Goal: Task Accomplishment & Management: Manage account settings

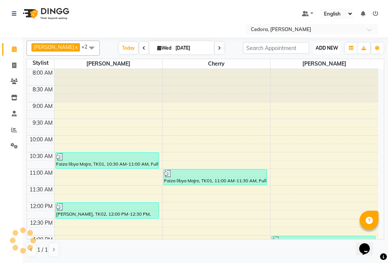
click at [324, 45] on span "ADD NEW" at bounding box center [327, 48] width 22 height 6
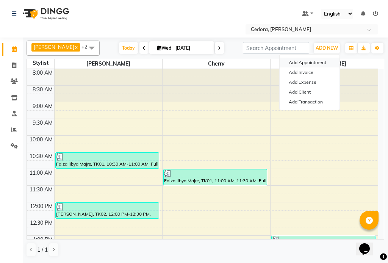
click at [298, 61] on button "Add Appointment" at bounding box center [310, 63] width 60 height 10
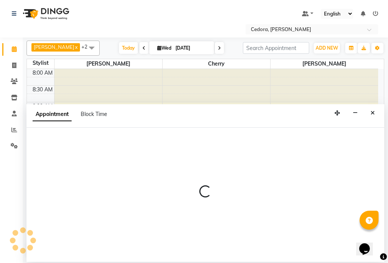
select select "540"
select select "tentative"
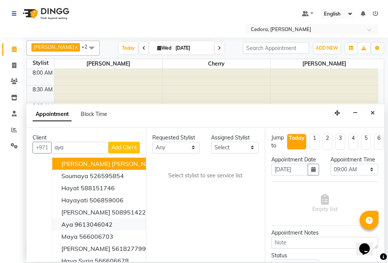
click at [69, 226] on span "aya" at bounding box center [67, 225] width 12 height 8
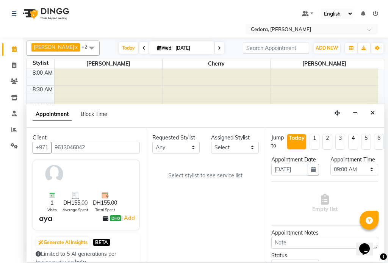
type input "9613046042"
click at [258, 149] on select "Select [PERSON_NAME] [PERSON_NAME]" at bounding box center [235, 148] width 48 height 12
select select "34803"
click at [211, 142] on select "Select [PERSON_NAME] [PERSON_NAME]" at bounding box center [235, 148] width 48 height 12
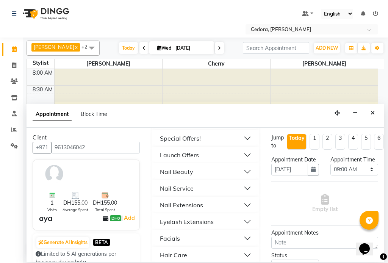
scroll to position [389, 0]
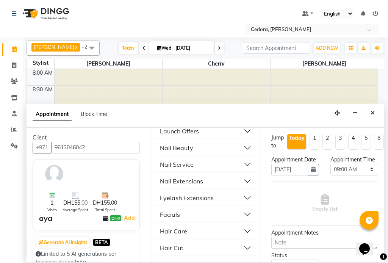
click at [168, 160] on div "Nail Service" at bounding box center [177, 164] width 34 height 9
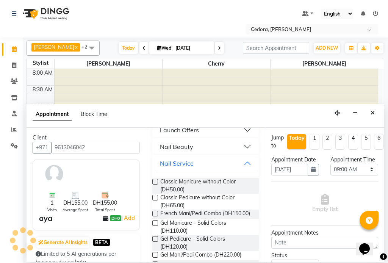
click at [154, 179] on label at bounding box center [155, 182] width 6 height 6
click at [154, 180] on input "checkbox" at bounding box center [154, 182] width 5 height 5
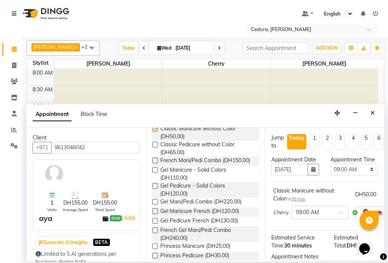
checkbox input "false"
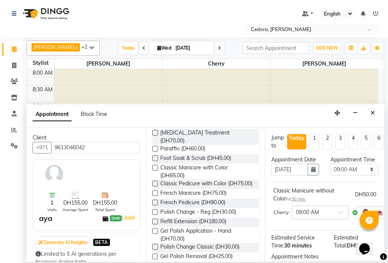
scroll to position [702, 0]
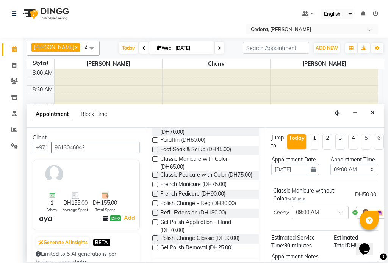
click at [155, 250] on label at bounding box center [155, 248] width 6 height 6
click at [155, 250] on input "checkbox" at bounding box center [154, 248] width 5 height 5
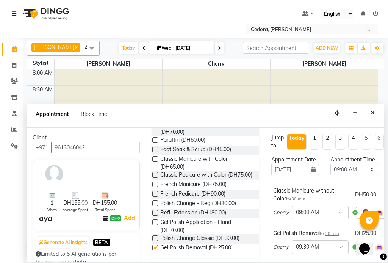
checkbox input "false"
click at [365, 176] on select "Select 09:00 AM 09:15 AM 09:30 AM 09:45 AM 10:00 AM 10:15 AM 10:30 AM 10:45 AM …" at bounding box center [355, 170] width 48 height 12
select select "1155"
click at [331, 171] on select "Select 09:00 AM 09:15 AM 09:30 AM 09:45 AM 10:00 AM 10:15 AM 10:30 AM 10:45 AM …" at bounding box center [355, 170] width 48 height 12
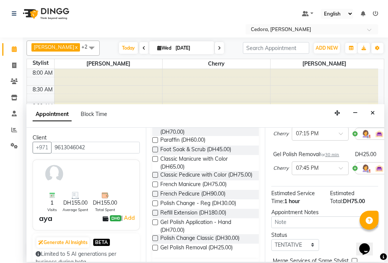
scroll to position [144, 0]
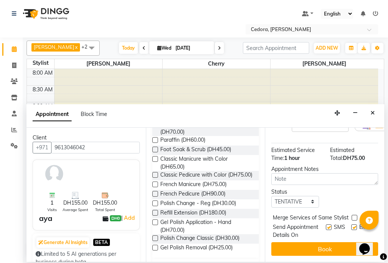
click at [354, 215] on label at bounding box center [355, 218] width 6 height 6
click at [354, 216] on input "checkbox" at bounding box center [354, 218] width 5 height 5
checkbox input "true"
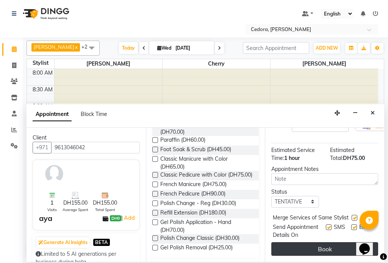
click at [341, 243] on button "Book" at bounding box center [324, 249] width 107 height 14
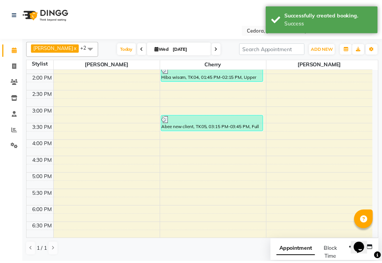
scroll to position [296, 0]
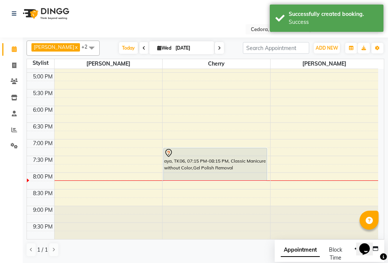
click at [230, 166] on div "aya, TK06, 07:15 PM-08:15 PM, Classic Manicure without Color,Gel Polish Removal" at bounding box center [215, 164] width 103 height 32
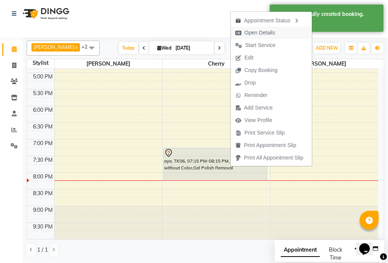
click at [251, 33] on span "Open Details" at bounding box center [259, 33] width 31 height 8
select select "7"
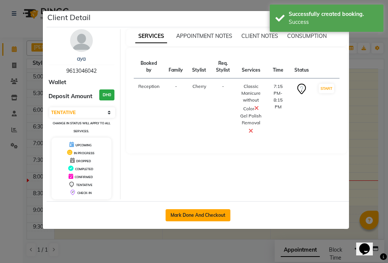
click at [179, 214] on button "Mark Done And Checkout" at bounding box center [198, 215] width 65 height 12
select select "service"
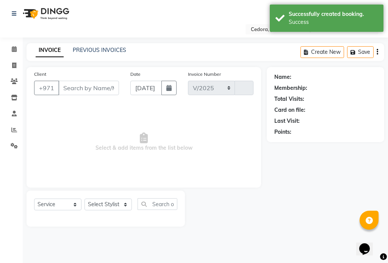
select select "5144"
type input "0681"
type input "9613046042"
select select "34803"
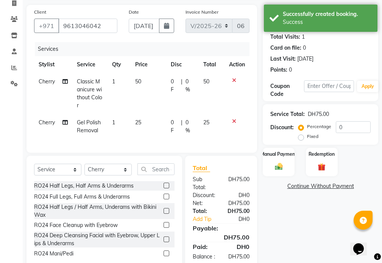
scroll to position [84, 0]
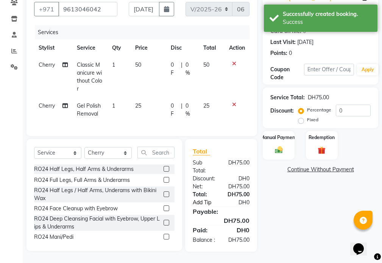
click at [200, 204] on link "Add Tip" at bounding box center [207, 203] width 40 height 8
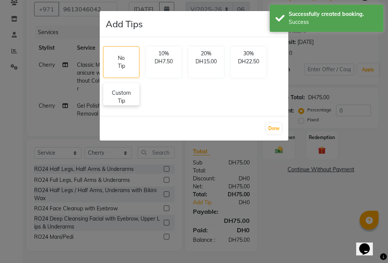
click at [137, 99] on div "Custom Tip" at bounding box center [121, 94] width 36 height 23
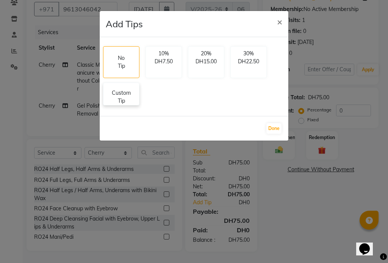
select select "34803"
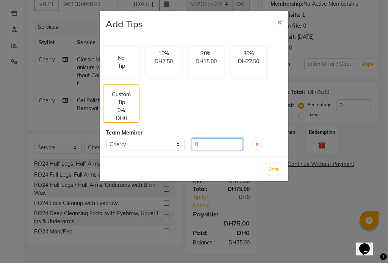
click at [204, 143] on input "0" at bounding box center [217, 144] width 51 height 12
type input "20"
click at [276, 168] on button "Done" at bounding box center [273, 169] width 15 height 11
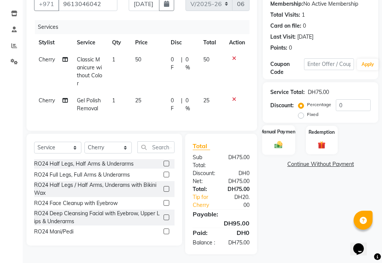
click at [273, 130] on label "Manual Payment" at bounding box center [279, 131] width 38 height 7
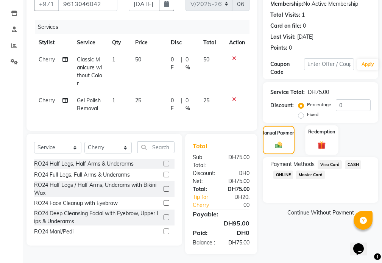
click at [329, 152] on div "Redemption" at bounding box center [322, 140] width 33 height 30
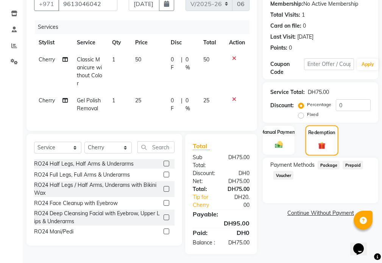
scroll to position [100, 0]
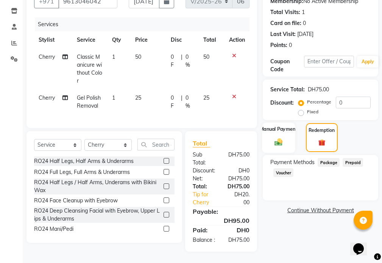
click at [268, 125] on label "Manual Payment" at bounding box center [279, 128] width 38 height 7
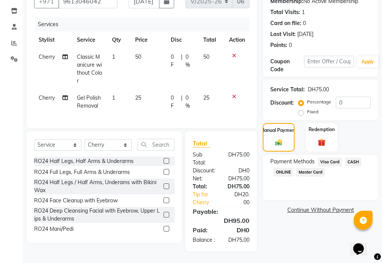
click at [329, 158] on span "Visa Card" at bounding box center [330, 162] width 24 height 9
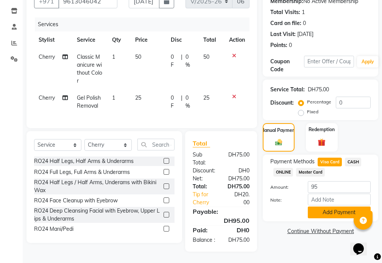
click at [336, 207] on button "Add Payment" at bounding box center [339, 213] width 63 height 12
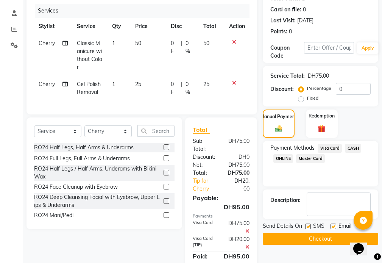
scroll to position [140, 0]
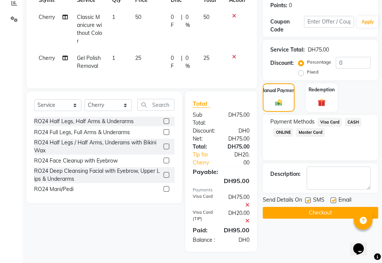
click at [308, 207] on button "Checkout" at bounding box center [321, 213] width 116 height 12
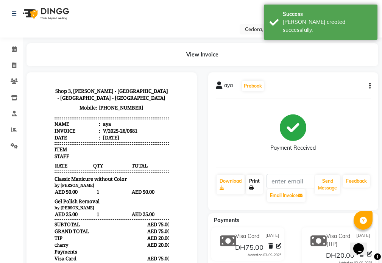
click at [253, 186] on icon at bounding box center [251, 188] width 5 height 5
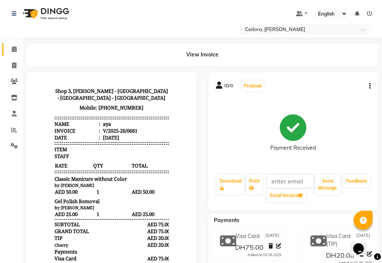
click at [14, 55] on link "Calendar" at bounding box center [11, 49] width 18 height 13
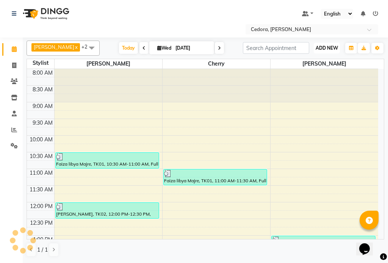
click at [327, 48] on span "ADD NEW" at bounding box center [327, 48] width 22 height 6
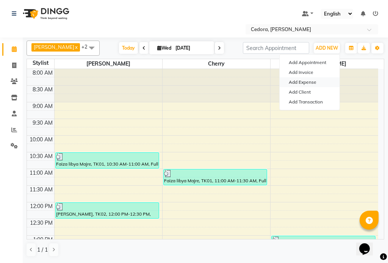
click at [291, 85] on link "Add Expense" at bounding box center [310, 82] width 60 height 10
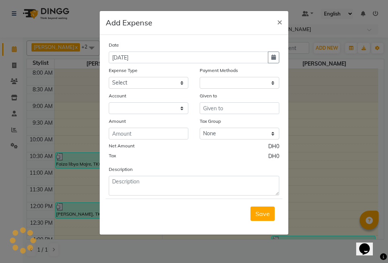
select select "1"
select select "4047"
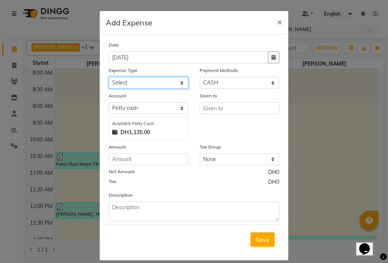
click at [114, 84] on select "Select Advance Salary Bank charges Car maintenance Cash transfer to bank Cash t…" at bounding box center [149, 83] width 80 height 12
select select "10"
click at [109, 77] on select "Select Advance Salary Bank charges Car maintenance Cash transfer to bank Cash t…" at bounding box center [149, 83] width 80 height 12
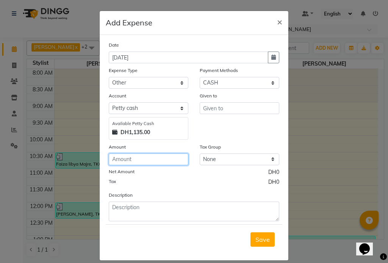
click at [115, 160] on input "number" at bounding box center [149, 160] width 80 height 12
type input "20"
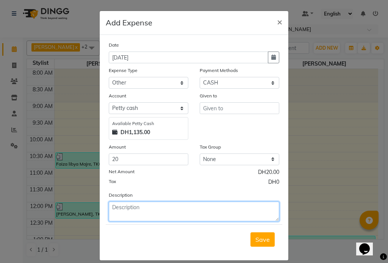
click at [130, 211] on textarea at bounding box center [194, 212] width 171 height 20
type textarea "tips"
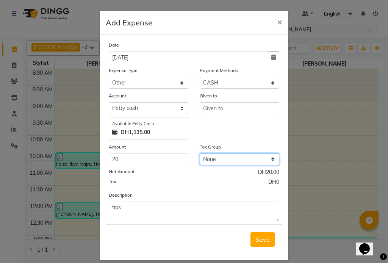
click at [221, 158] on select "None" at bounding box center [240, 160] width 80 height 12
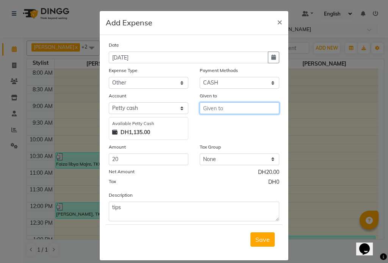
click at [209, 107] on input "text" at bounding box center [240, 108] width 80 height 12
click at [207, 124] on div "Given to [PERSON_NAME]" at bounding box center [239, 116] width 91 height 48
click at [218, 110] on input "[PERSON_NAME]" at bounding box center [240, 108] width 80 height 12
click at [212, 122] on span "Che" at bounding box center [214, 125] width 11 height 8
type input "Cherry"
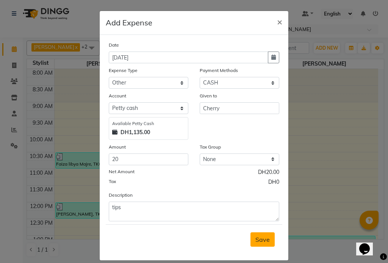
click at [260, 239] on span "Save" at bounding box center [262, 240] width 14 height 8
